Goal: Task Accomplishment & Management: Manage account settings

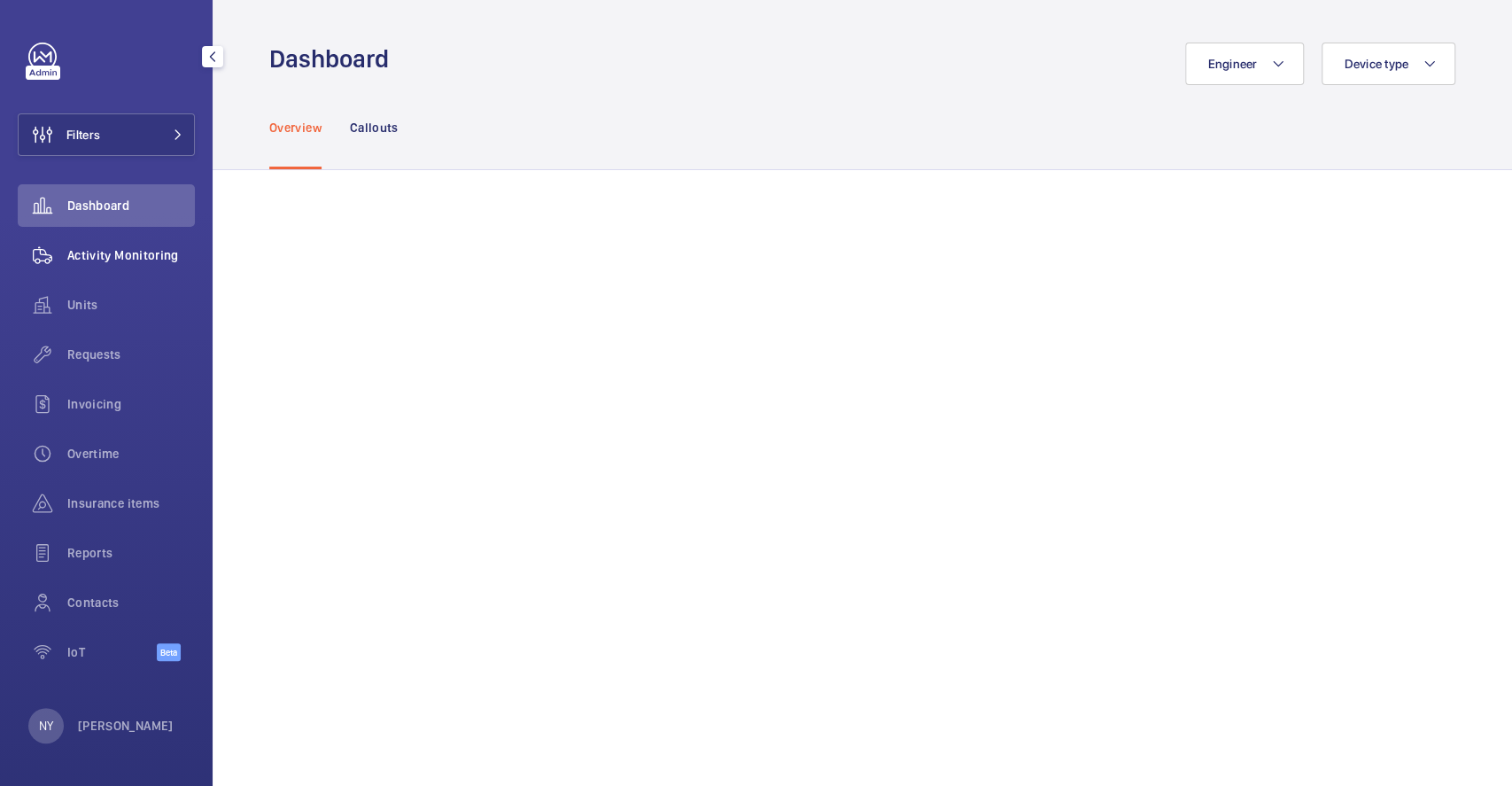
click at [129, 254] on span "Activity Monitoring" at bounding box center [130, 255] width 128 height 18
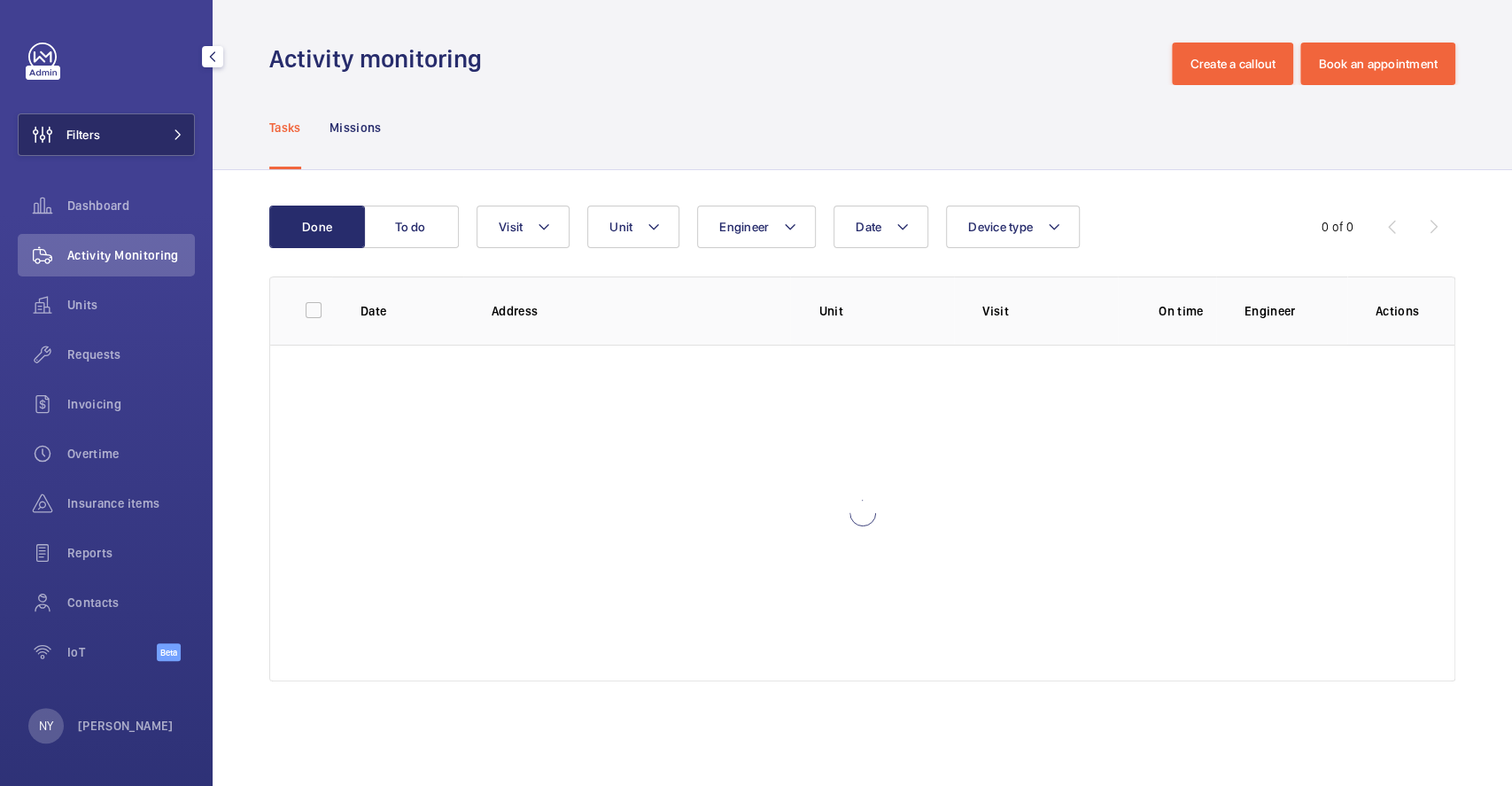
click at [92, 143] on span "Filters" at bounding box center [82, 135] width 33 height 18
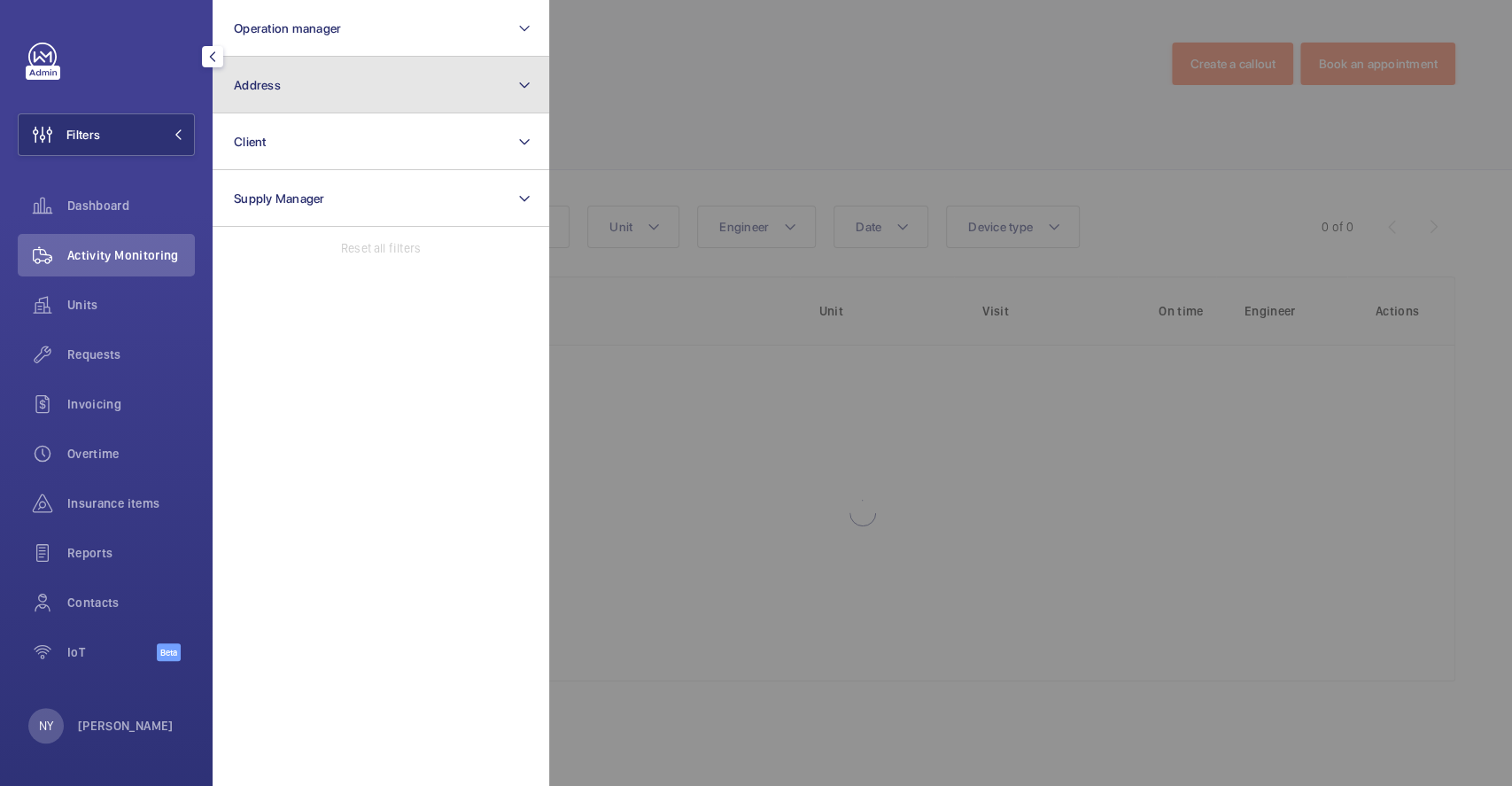
click at [278, 103] on button "Address" at bounding box center [381, 85] width 336 height 57
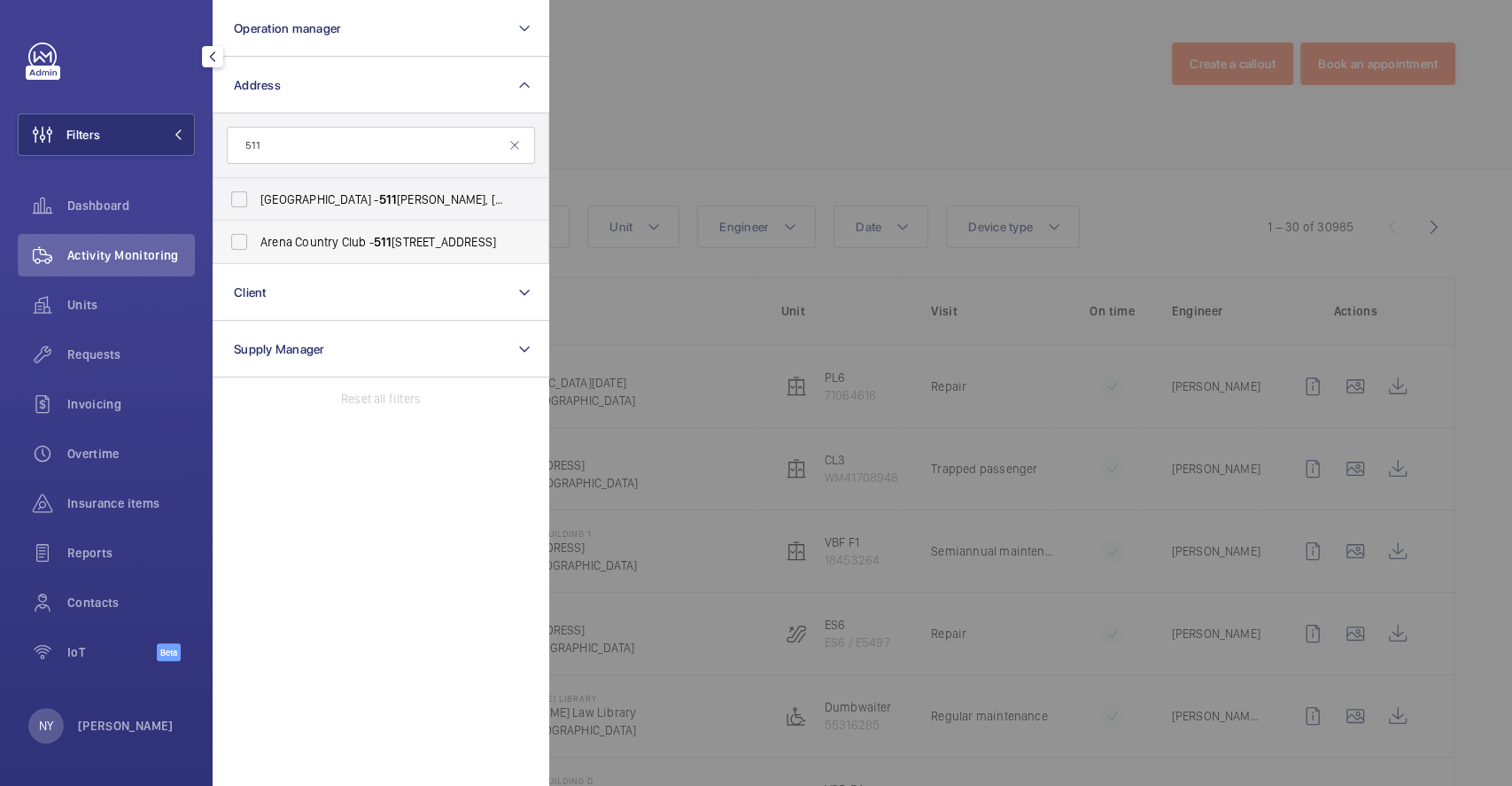
type input "511"
click at [293, 242] on span "[GEOGRAPHIC_DATA] - [STREET_ADDRESS]" at bounding box center [382, 242] width 243 height 18
click at [257, 242] on input "[GEOGRAPHIC_DATA] - [STREET_ADDRESS]" at bounding box center [239, 241] width 35 height 35
checkbox input "true"
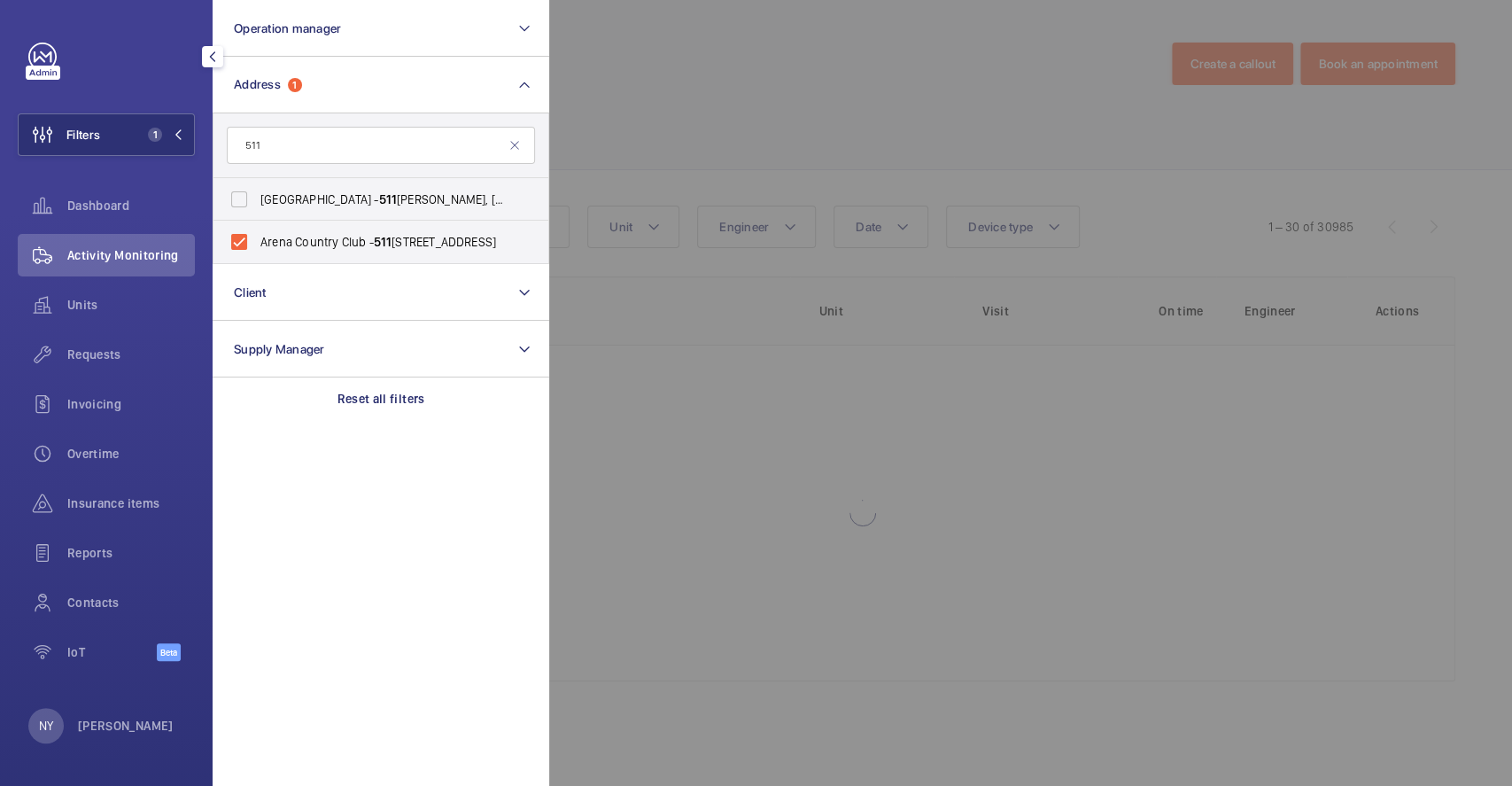
click at [675, 139] on div at bounding box center [1305, 393] width 1512 height 786
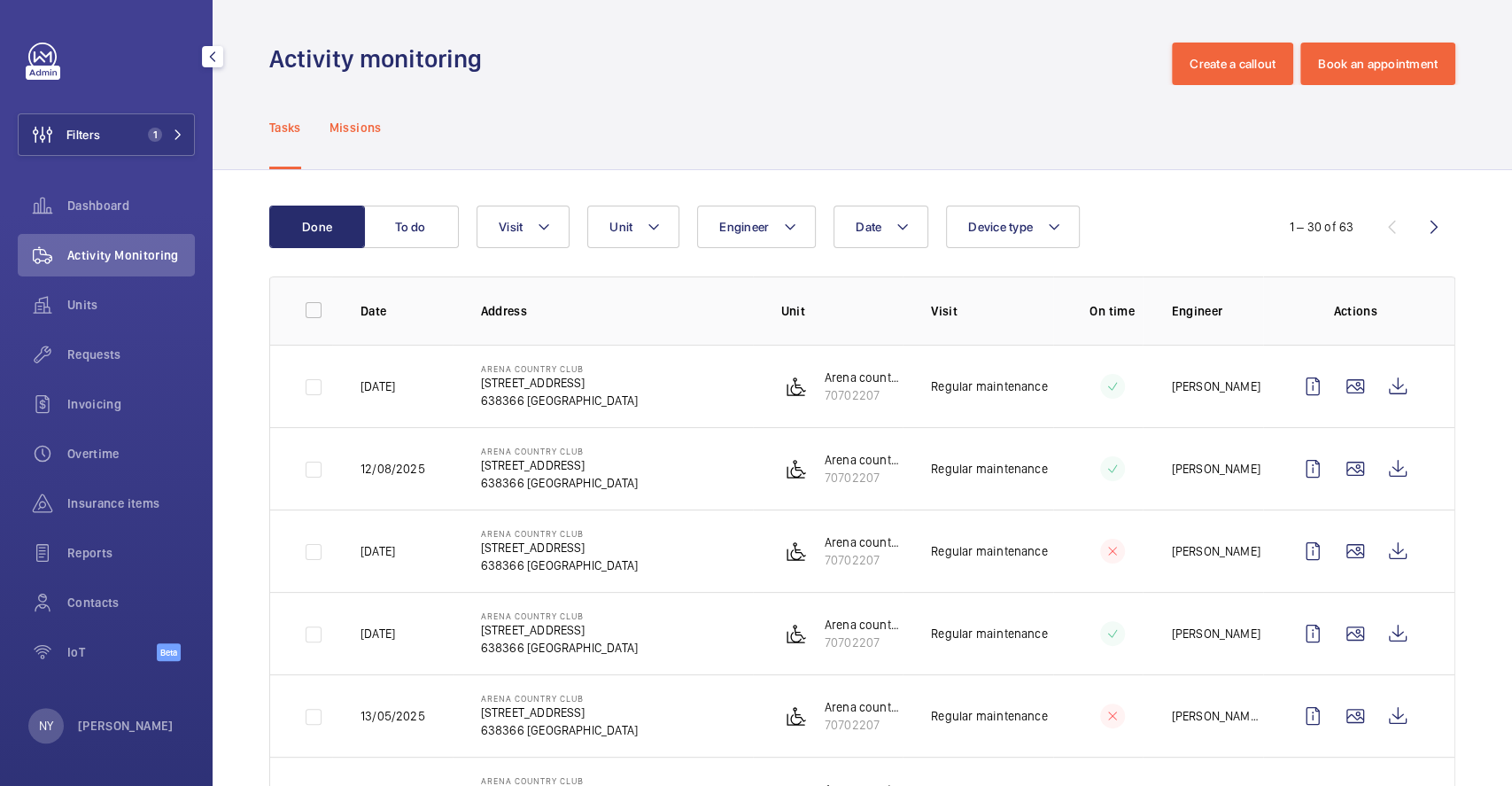
click at [364, 124] on p "Missions" at bounding box center [355, 128] width 52 height 18
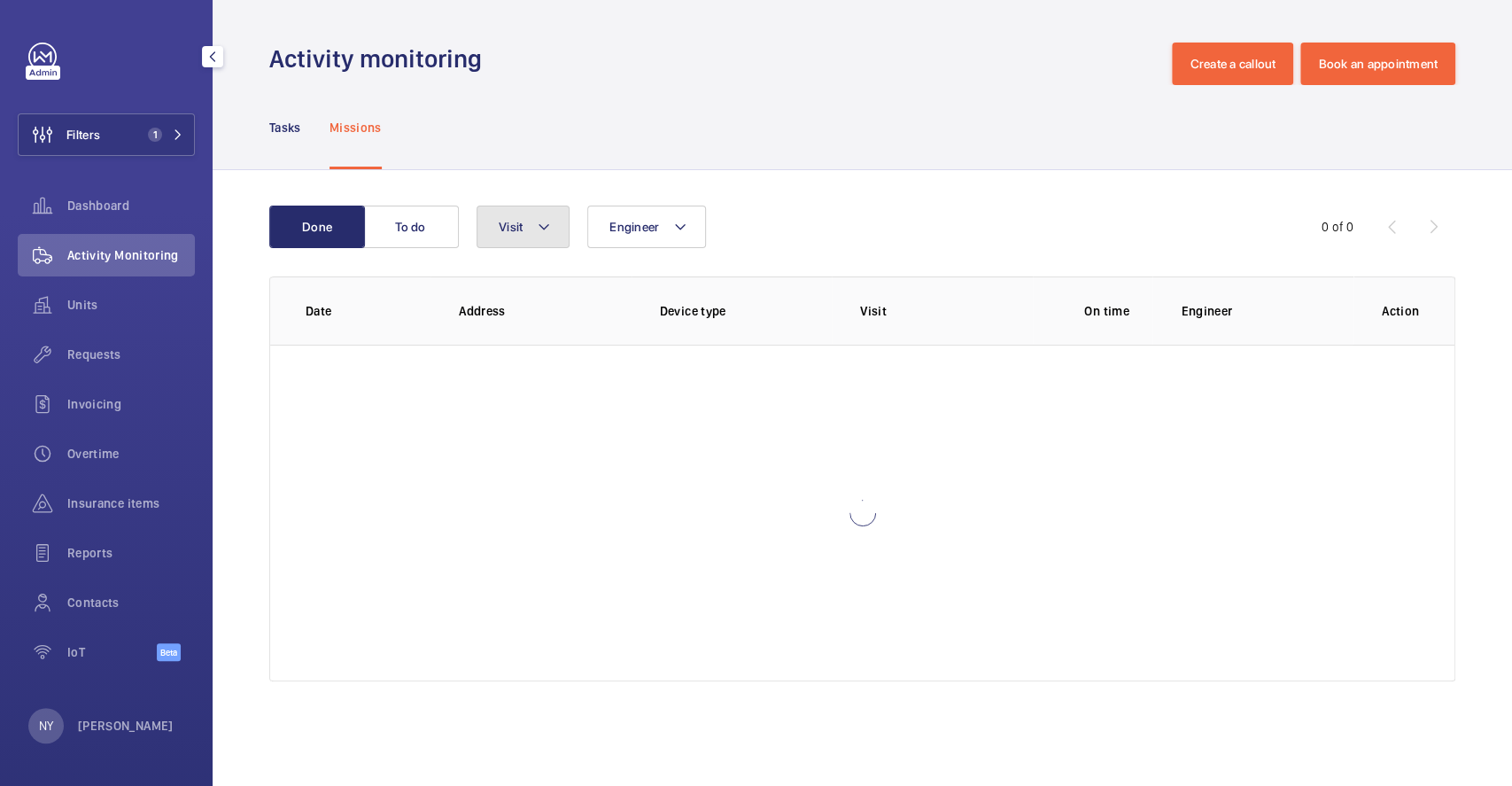
click at [515, 220] on span "Visit" at bounding box center [510, 227] width 24 height 14
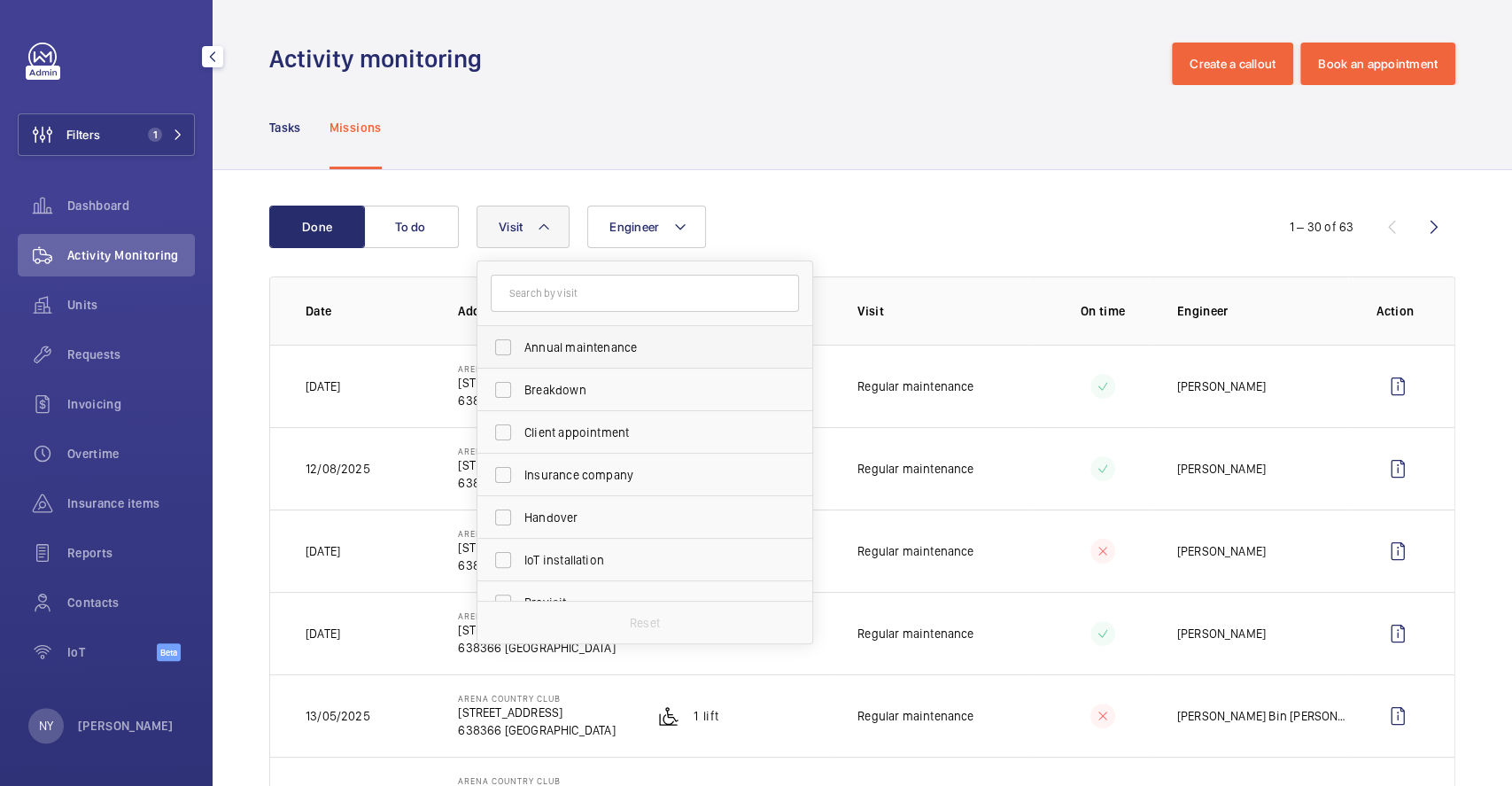
click at [558, 355] on span "Annual maintenance" at bounding box center [646, 347] width 243 height 18
click at [521, 355] on input "Annual maintenance" at bounding box center [503, 346] width 35 height 35
checkbox input "true"
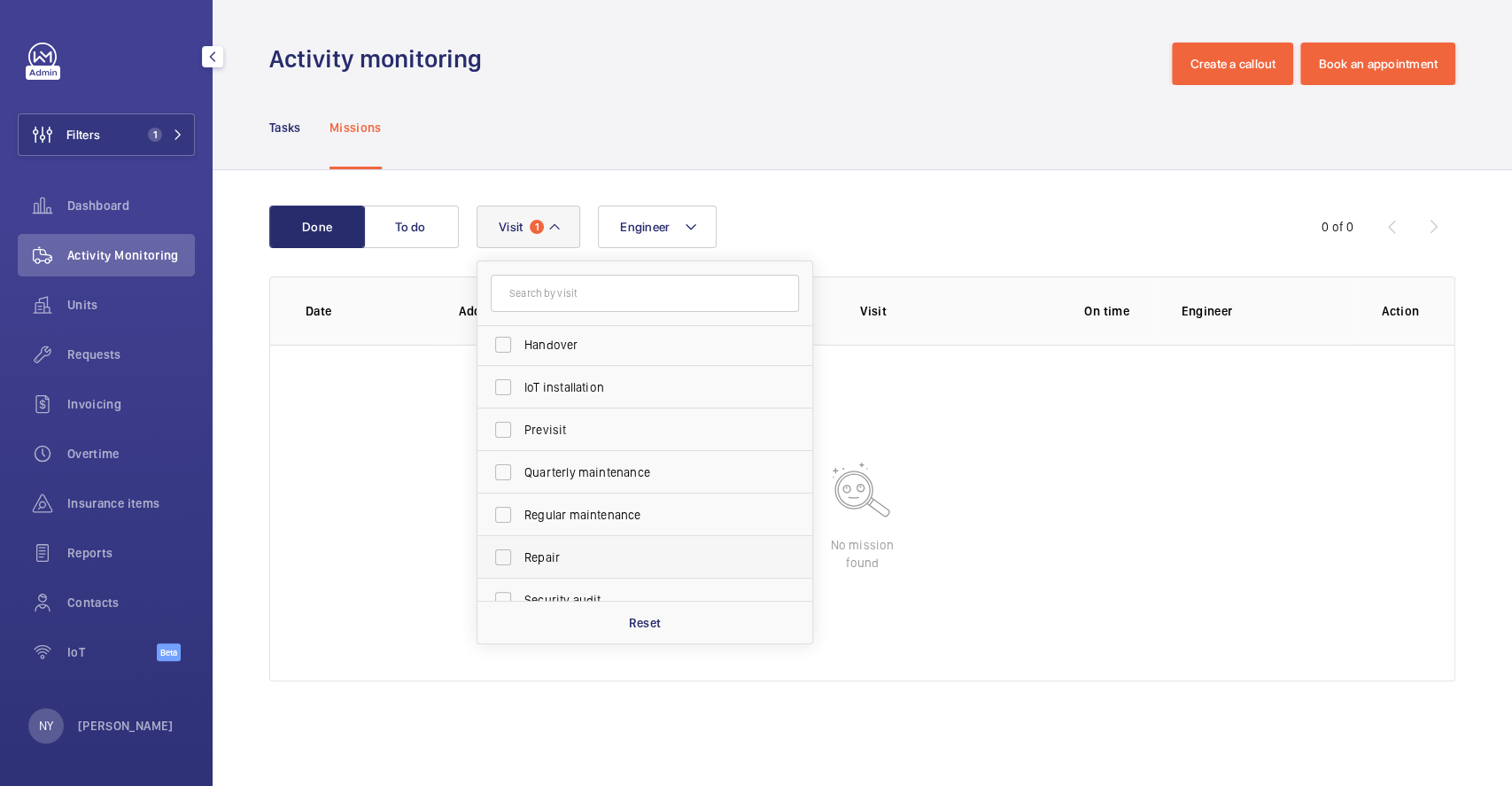
scroll to position [278, 0]
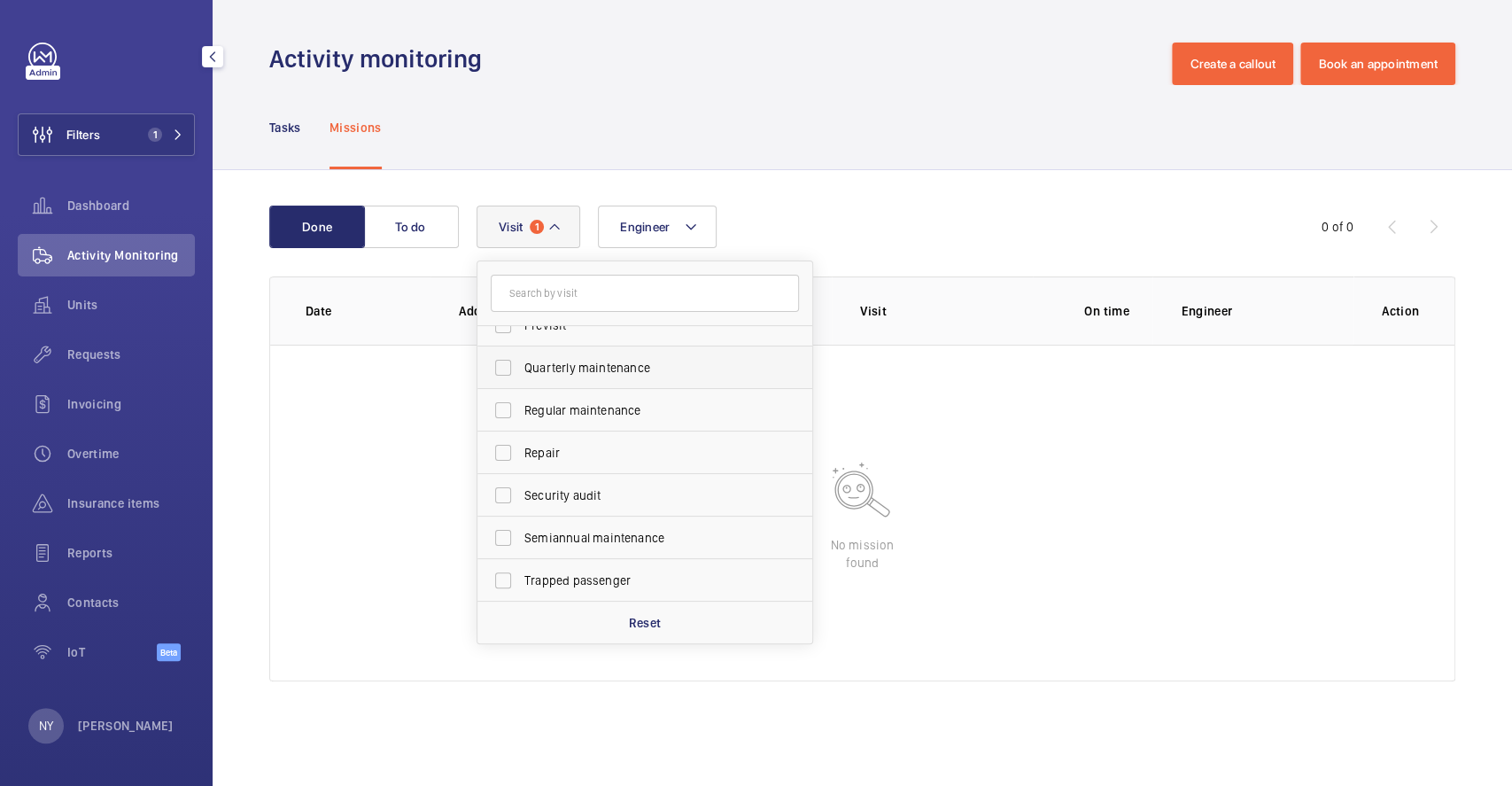
click at [595, 363] on span "Quarterly maintenance" at bounding box center [646, 368] width 243 height 18
click at [521, 363] on input "Quarterly maintenance" at bounding box center [503, 367] width 35 height 35
checkbox input "true"
click at [599, 406] on span "Regular maintenance" at bounding box center [646, 411] width 243 height 18
click at [521, 406] on input "Regular maintenance" at bounding box center [503, 410] width 35 height 35
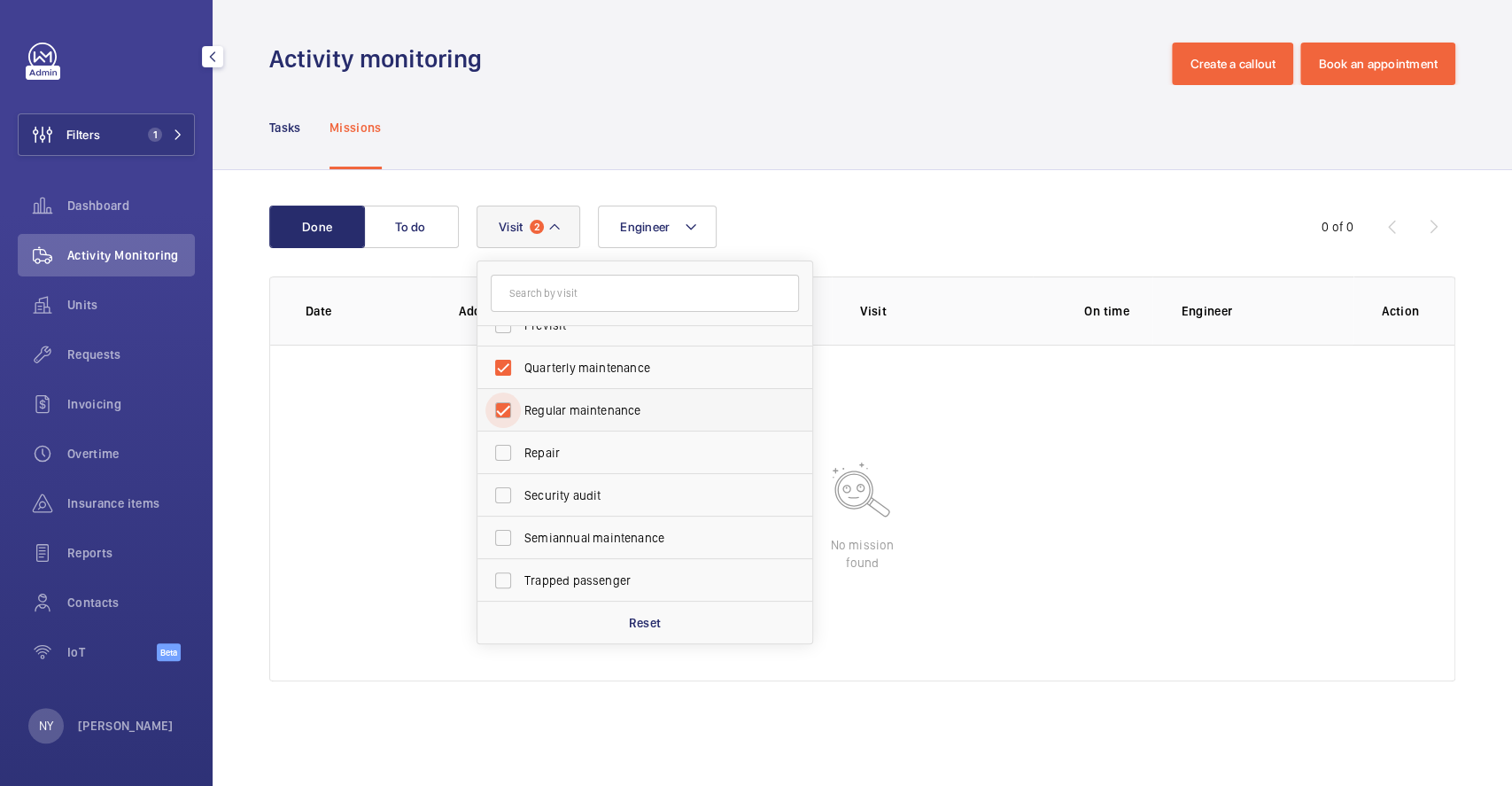
checkbox input "true"
click at [591, 543] on span "Semiannual maintenance" at bounding box center [646, 538] width 243 height 18
click at [521, 543] on input "Semiannual maintenance" at bounding box center [503, 537] width 35 height 35
checkbox input "true"
click at [842, 183] on div "Done To do Engineer Visit 4 Annual maintenance Breakdown Client appointment Ins…" at bounding box center [862, 447] width 1299 height 554
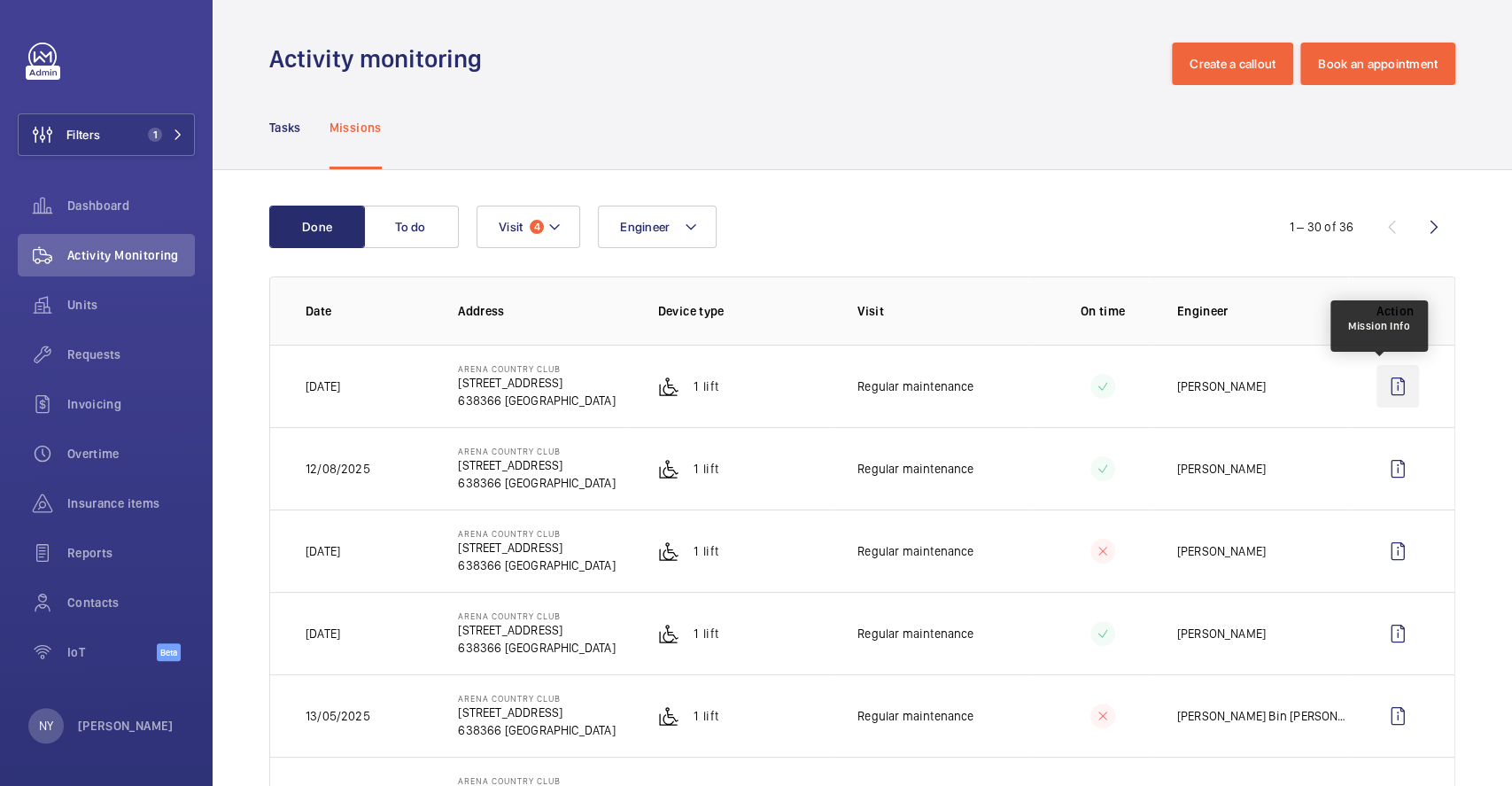
click at [1390, 400] on wm-front-icon-button at bounding box center [1397, 385] width 43 height 43
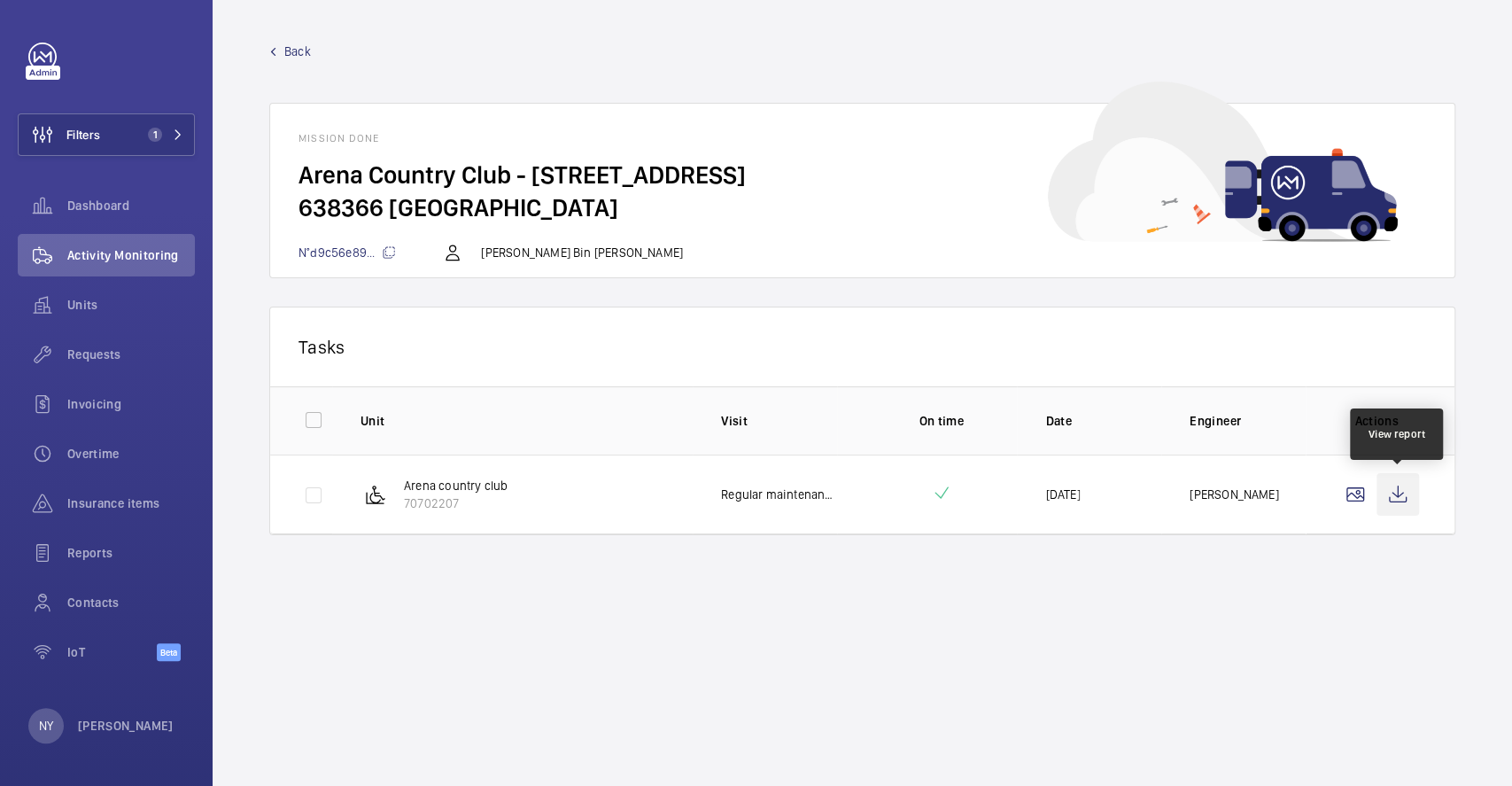
click at [1413, 496] on wm-front-icon-button at bounding box center [1397, 494] width 43 height 43
click at [110, 718] on p "[PERSON_NAME]" at bounding box center [126, 725] width 96 height 18
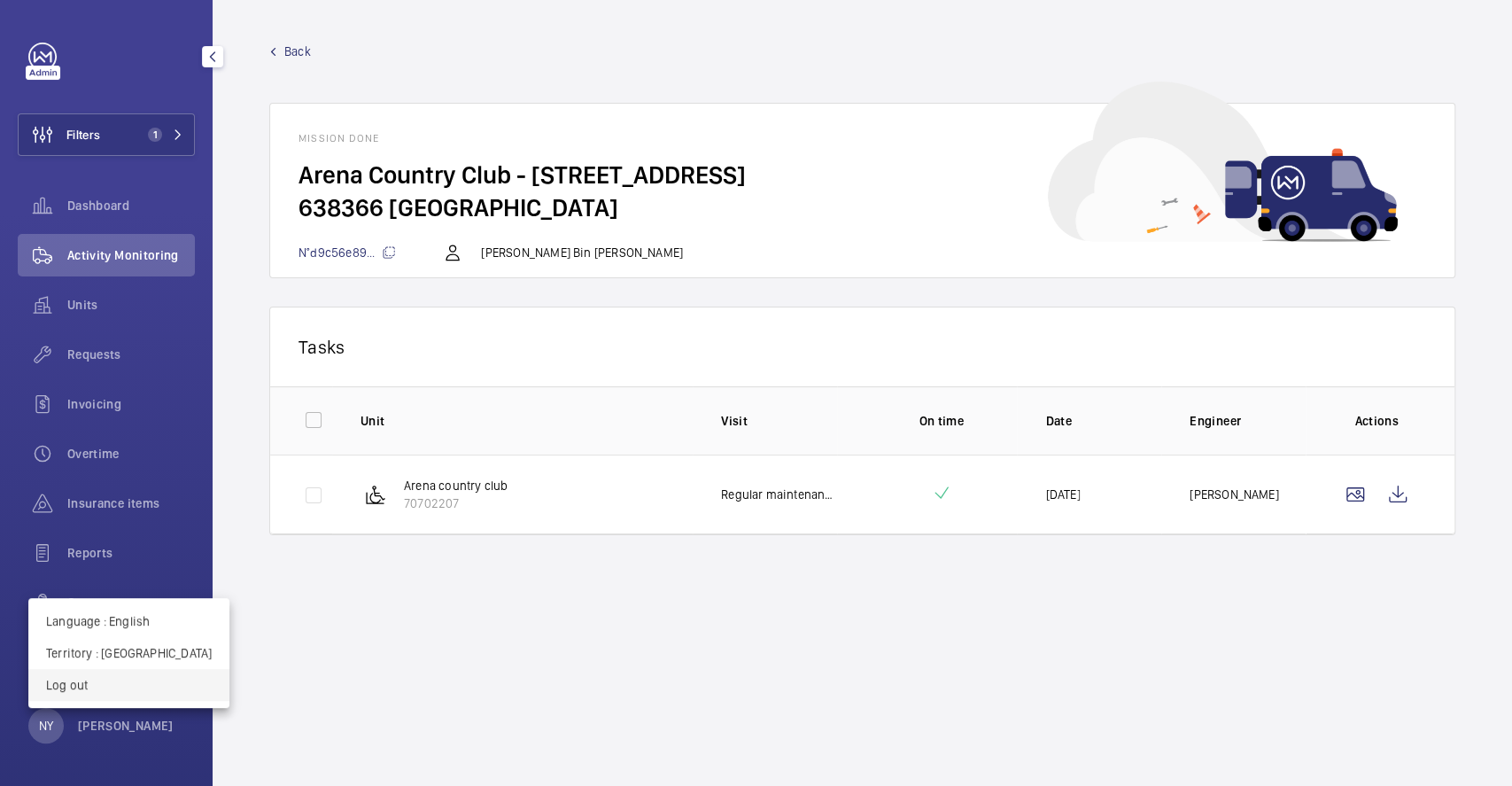
click at [129, 680] on p "Log out" at bounding box center [128, 685] width 165 height 18
